Goal: Information Seeking & Learning: Check status

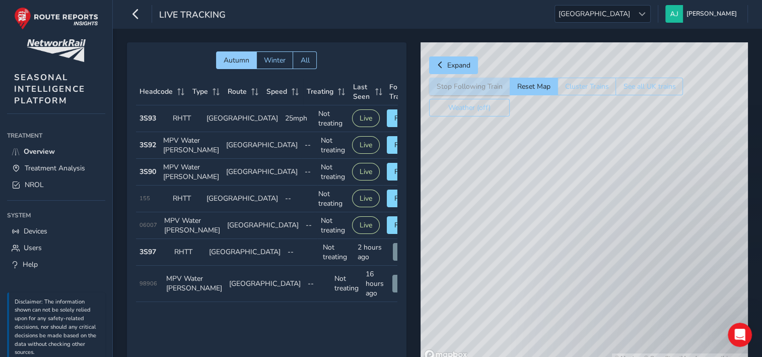
drag, startPoint x: 504, startPoint y: 320, endPoint x: 472, endPoint y: 149, distance: 174.4
click at [446, 136] on div "© Mapbox © OpenStreetMap Improve this map" at bounding box center [584, 202] width 327 height 321
drag, startPoint x: 517, startPoint y: 238, endPoint x: 568, endPoint y: 241, distance: 51.0
click at [568, 241] on div "© Mapbox © OpenStreetMap Improve this map" at bounding box center [584, 202] width 327 height 321
click at [650, 15] on div at bounding box center [642, 14] width 17 height 17
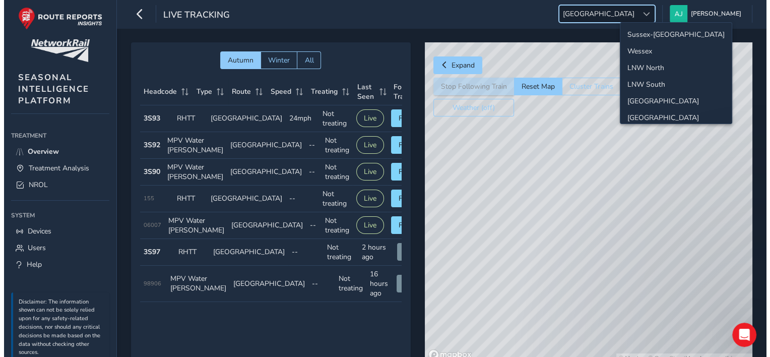
scroll to position [35, 0]
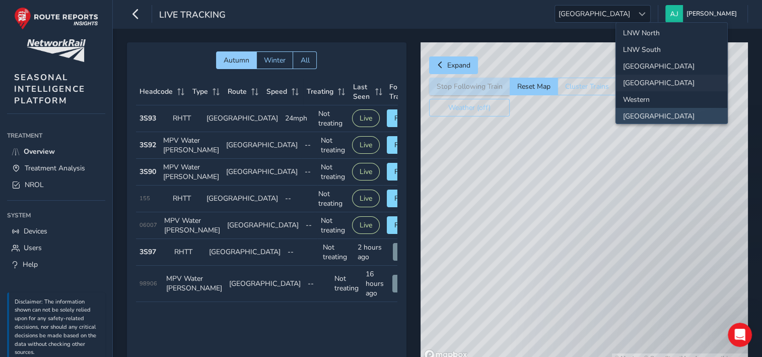
click at [637, 80] on li "[GEOGRAPHIC_DATA]" at bounding box center [671, 83] width 111 height 17
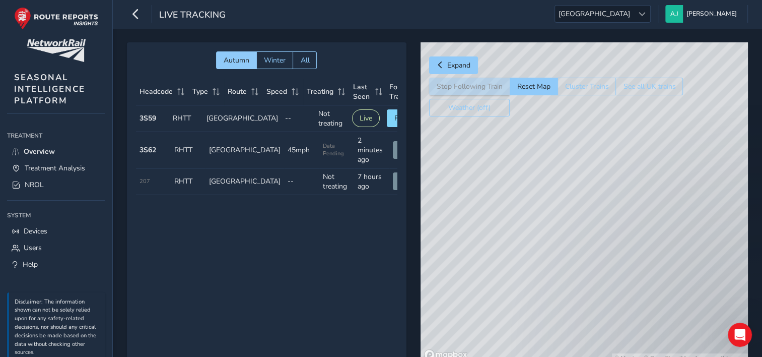
click at [542, 281] on div "© Mapbox © OpenStreetMap Improve this map" at bounding box center [584, 202] width 327 height 321
click at [439, 62] on span "Expand" at bounding box center [440, 64] width 7 height 7
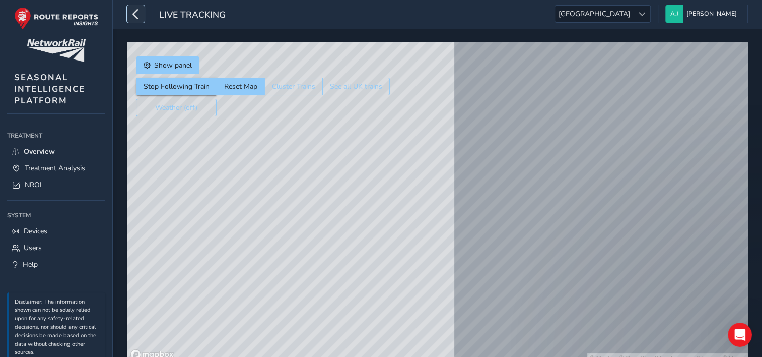
click at [139, 15] on icon "button" at bounding box center [135, 14] width 11 height 18
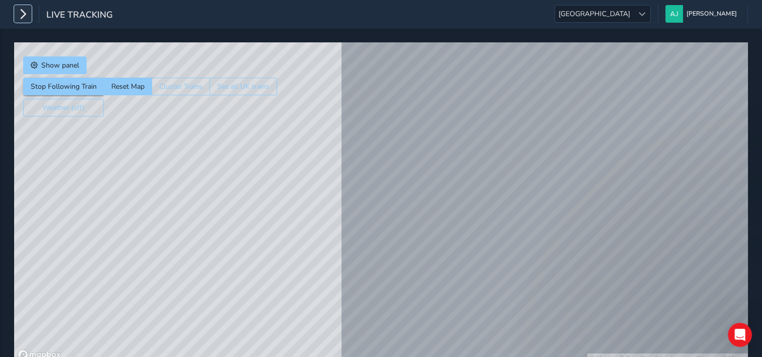
click at [20, 15] on icon "button" at bounding box center [23, 14] width 11 height 18
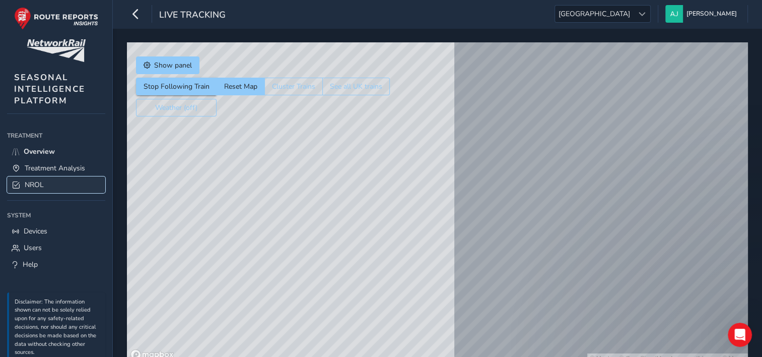
click at [38, 180] on span "NROL" at bounding box center [34, 185] width 19 height 10
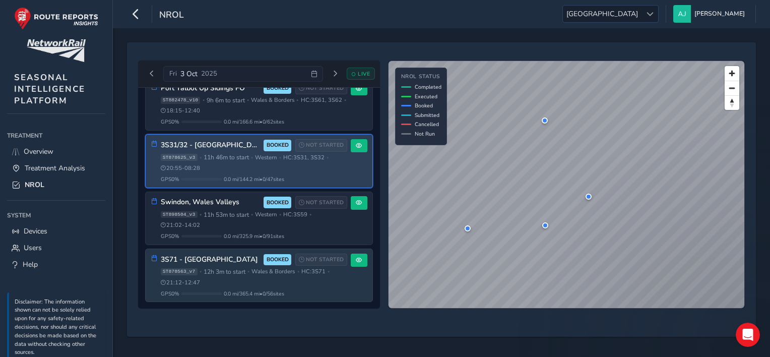
scroll to position [249, 0]
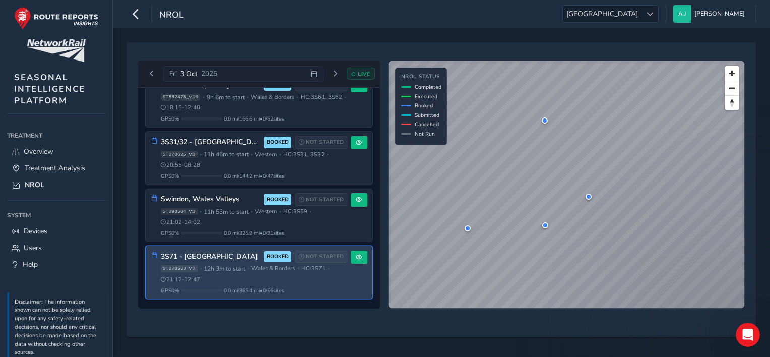
click at [231, 277] on div "ST878563_v7 • 12h 3m to start • [GEOGRAPHIC_DATA] & Borders • HC: 3S71 • 21:12 …" at bounding box center [254, 273] width 186 height 19
click at [216, 270] on span "12h 3m to start" at bounding box center [225, 268] width 42 height 8
click at [352, 260] on button at bounding box center [359, 257] width 17 height 14
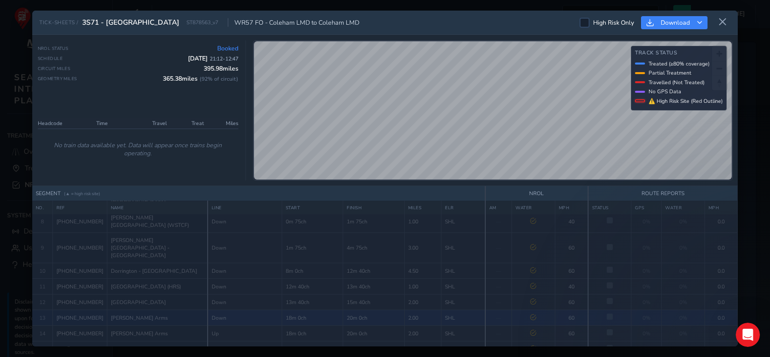
scroll to position [176, 0]
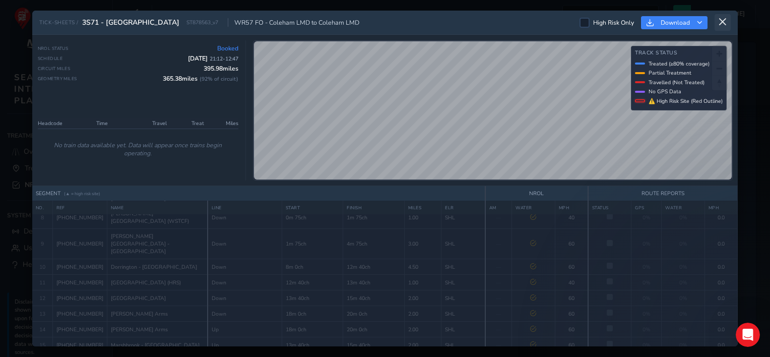
click at [725, 21] on icon at bounding box center [722, 22] width 9 height 9
